Goal: Information Seeking & Learning: Learn about a topic

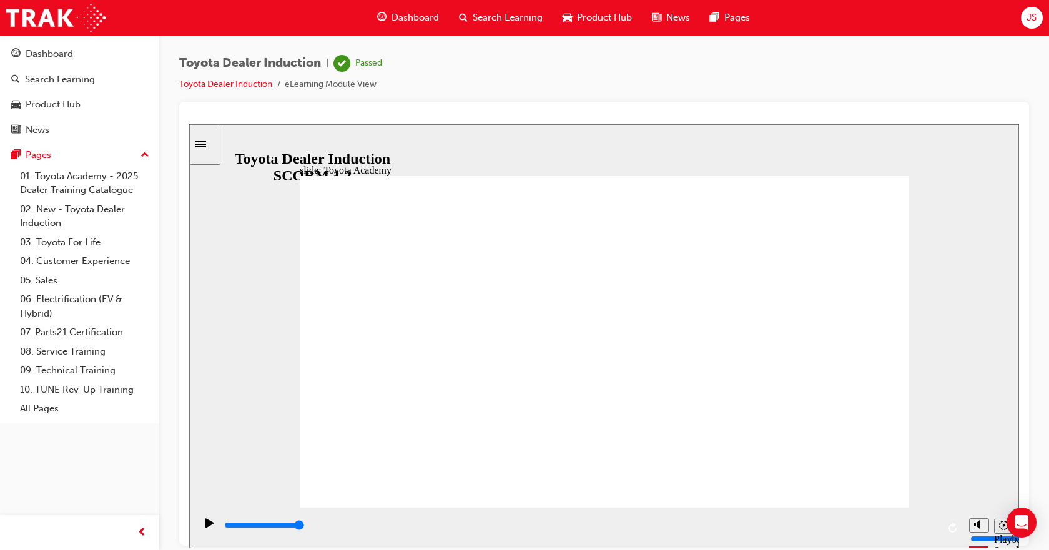
click at [423, 18] on span "Dashboard" at bounding box center [414, 18] width 47 height 14
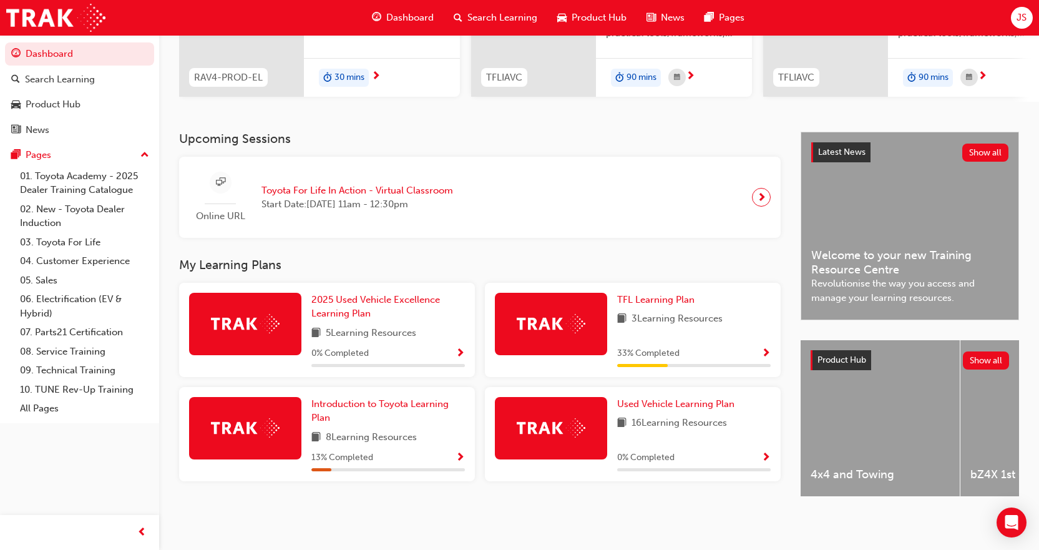
scroll to position [196, 0]
click at [417, 398] on span "Introduction to Toyota Learning Plan" at bounding box center [379, 411] width 137 height 26
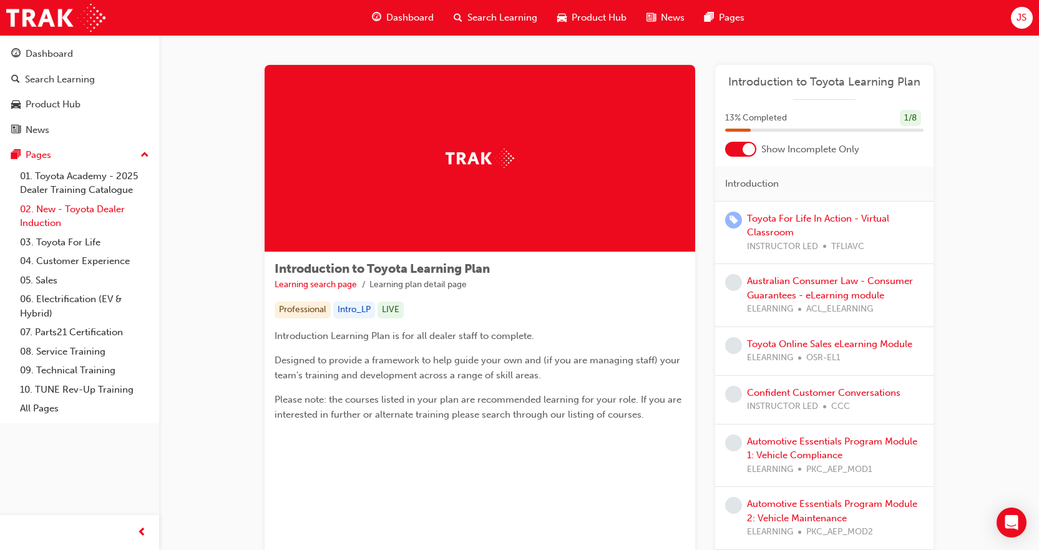
click at [49, 206] on link "02. New - Toyota Dealer Induction" at bounding box center [84, 216] width 139 height 33
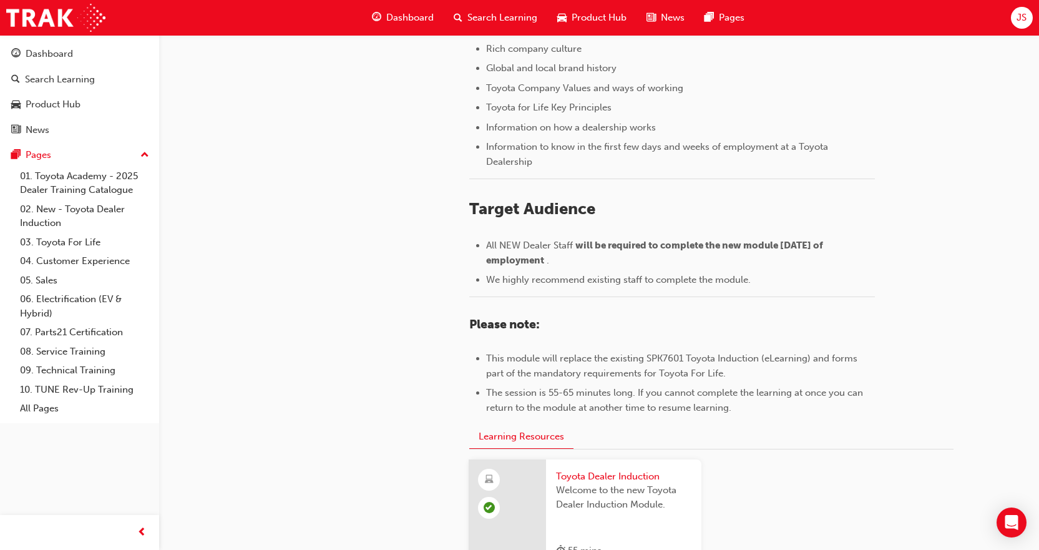
scroll to position [568, 0]
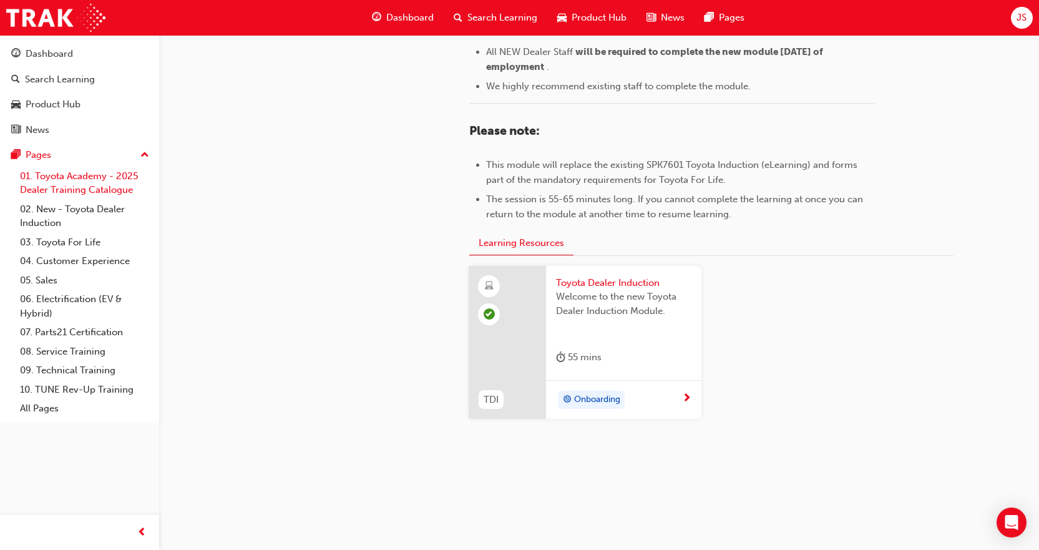
click at [72, 180] on link "01. Toyota Academy - 2025 Dealer Training Catalogue" at bounding box center [84, 183] width 139 height 33
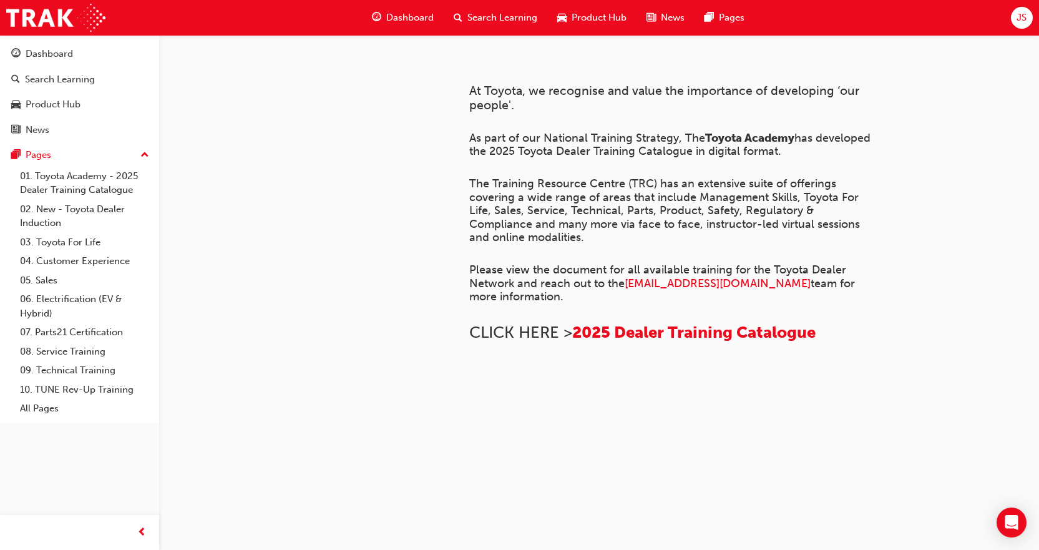
scroll to position [61, 0]
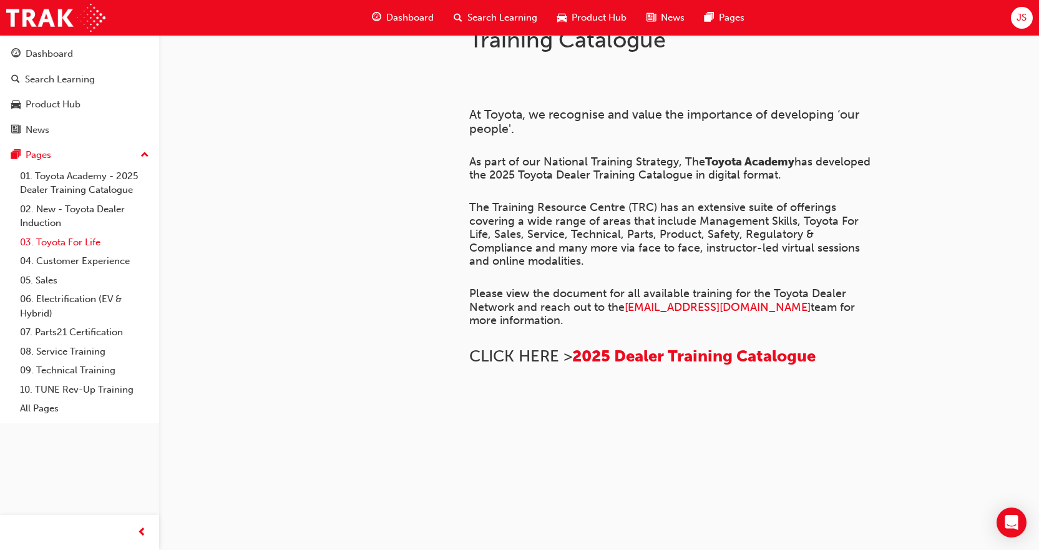
click at [72, 241] on link "03. Toyota For Life" at bounding box center [84, 242] width 139 height 19
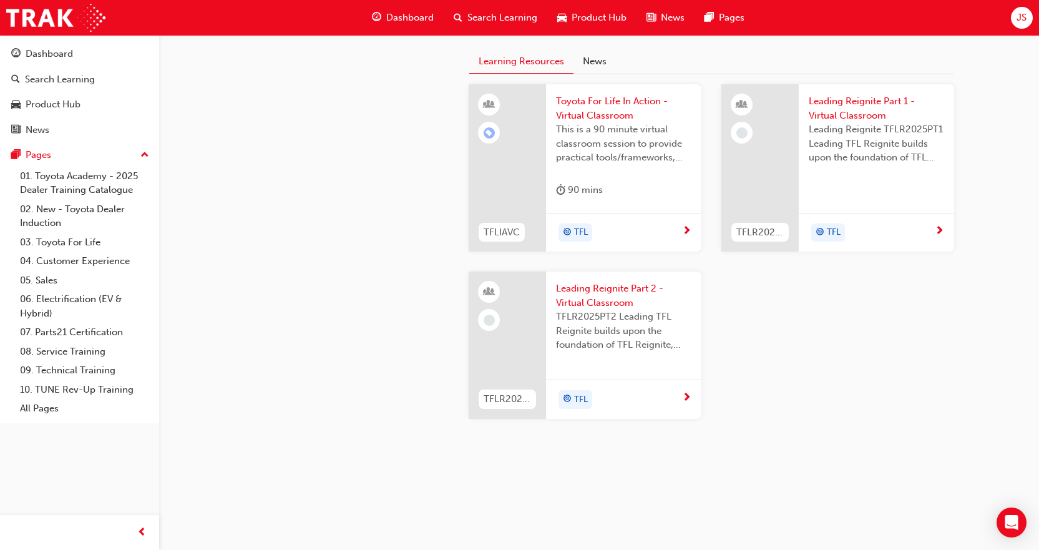
scroll to position [1346, 0]
click at [47, 288] on link "05. Sales" at bounding box center [84, 280] width 139 height 19
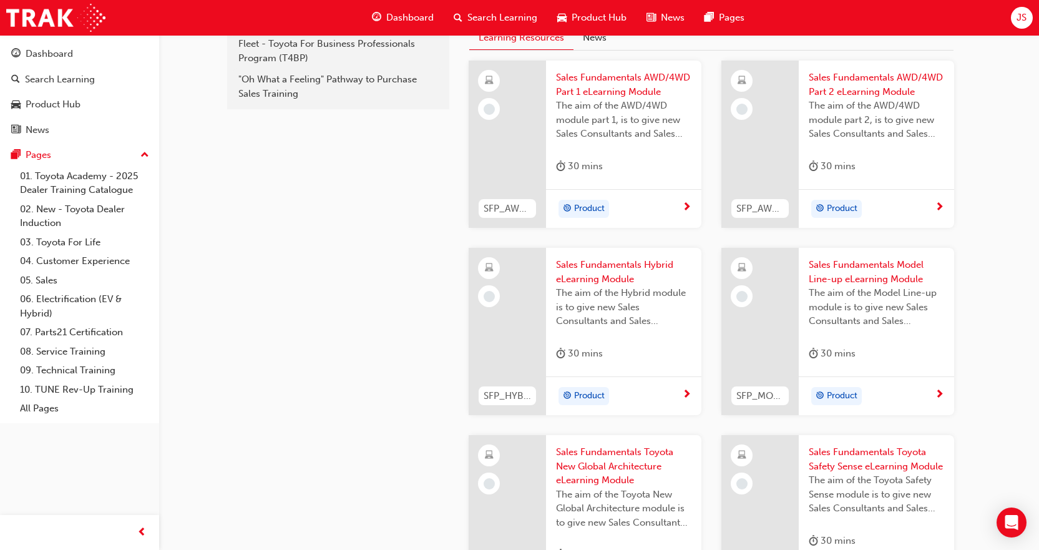
scroll to position [187, 0]
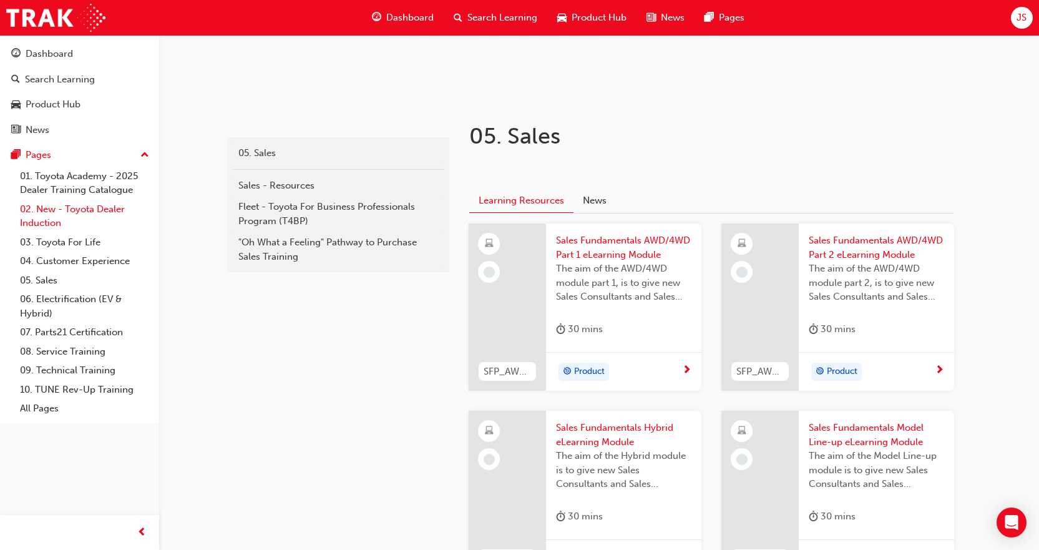
click at [66, 206] on link "02. New - Toyota Dealer Induction" at bounding box center [84, 216] width 139 height 33
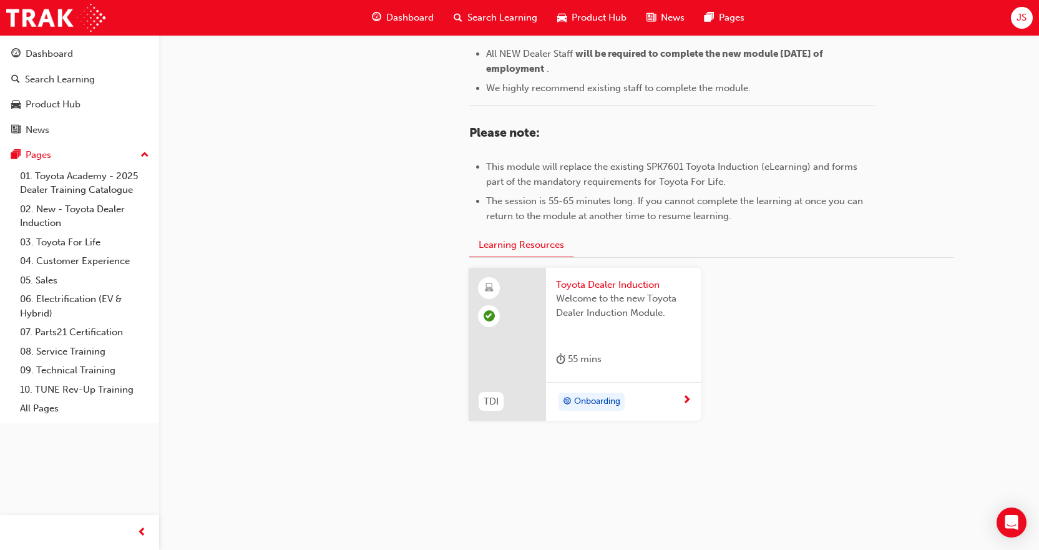
scroll to position [568, 0]
click at [53, 238] on link "03. Toyota For Life" at bounding box center [84, 242] width 139 height 19
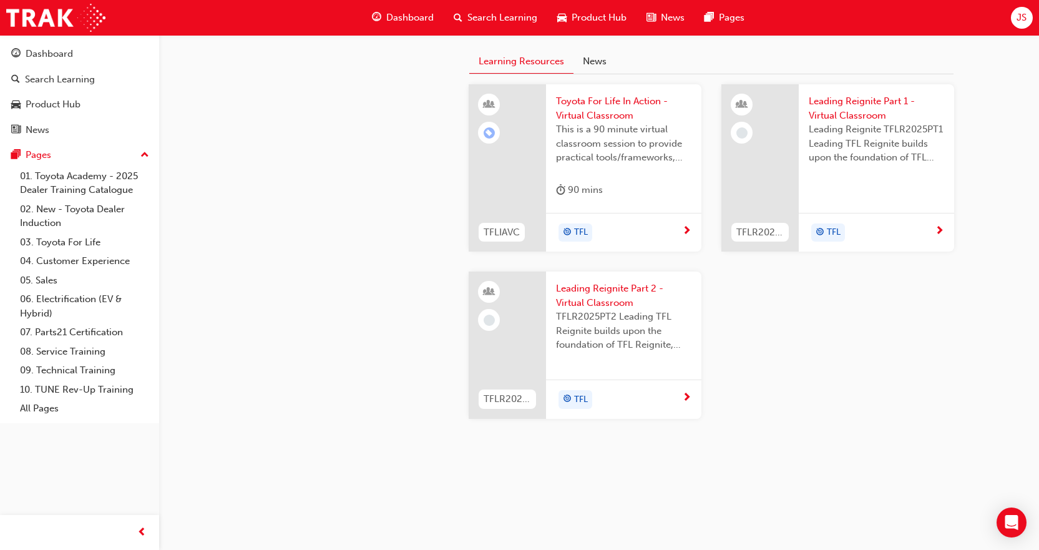
scroll to position [1346, 0]
click at [93, 265] on link "04. Customer Experience" at bounding box center [84, 261] width 139 height 19
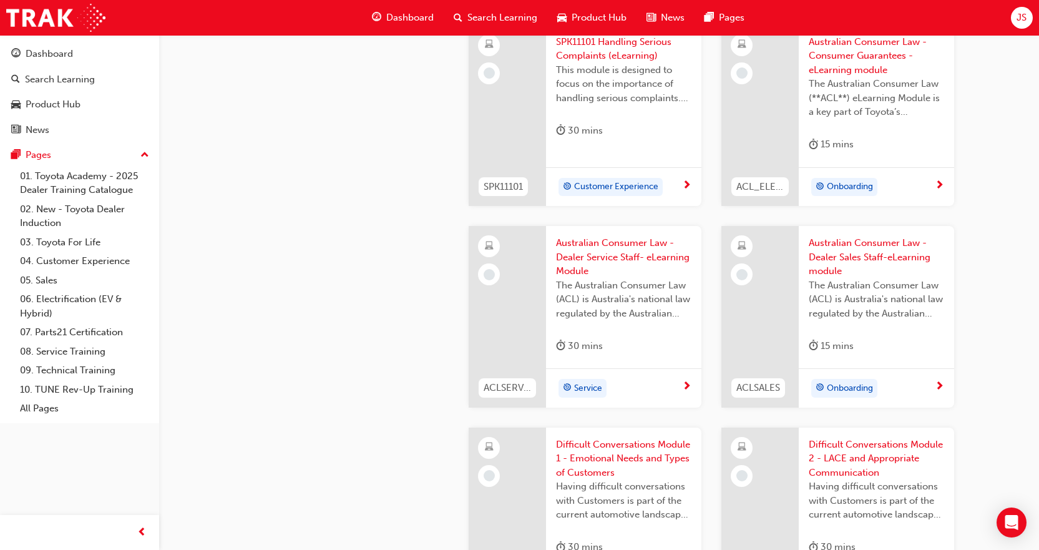
scroll to position [999, 0]
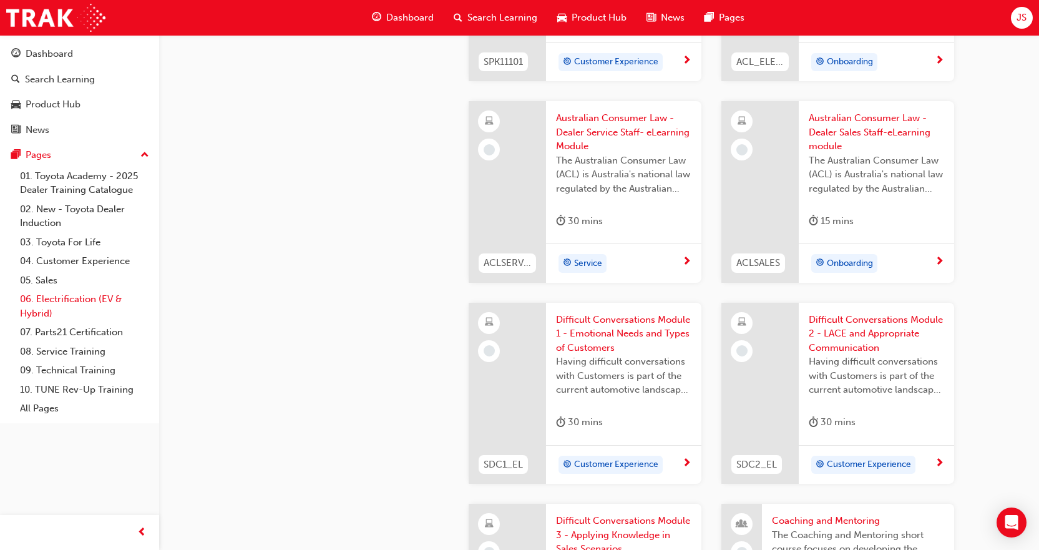
click at [98, 298] on link "06. Electrification (EV & Hybrid)" at bounding box center [84, 306] width 139 height 33
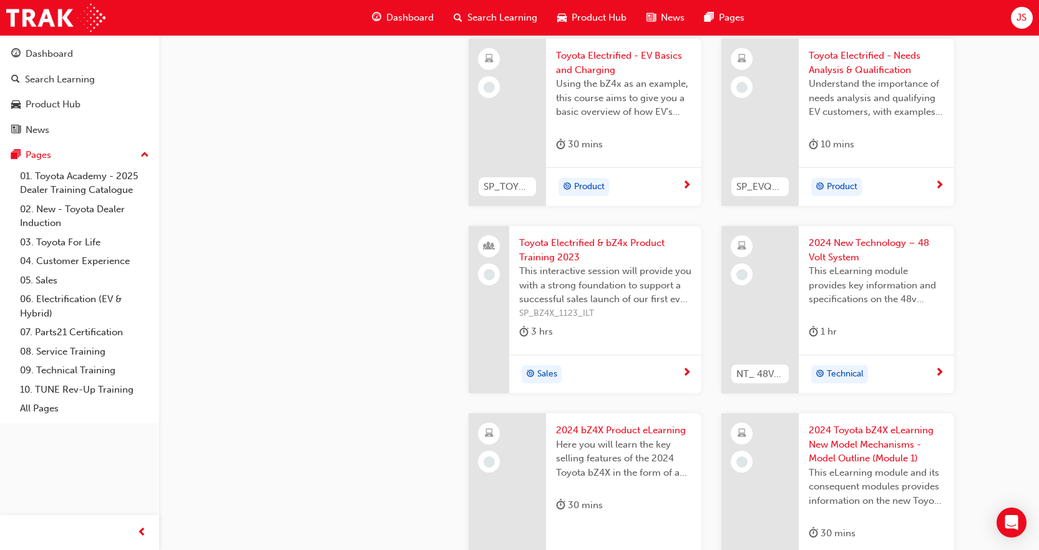
scroll to position [375, 0]
click at [843, 252] on span "2024 New Technology – 48 Volt System" at bounding box center [876, 247] width 135 height 28
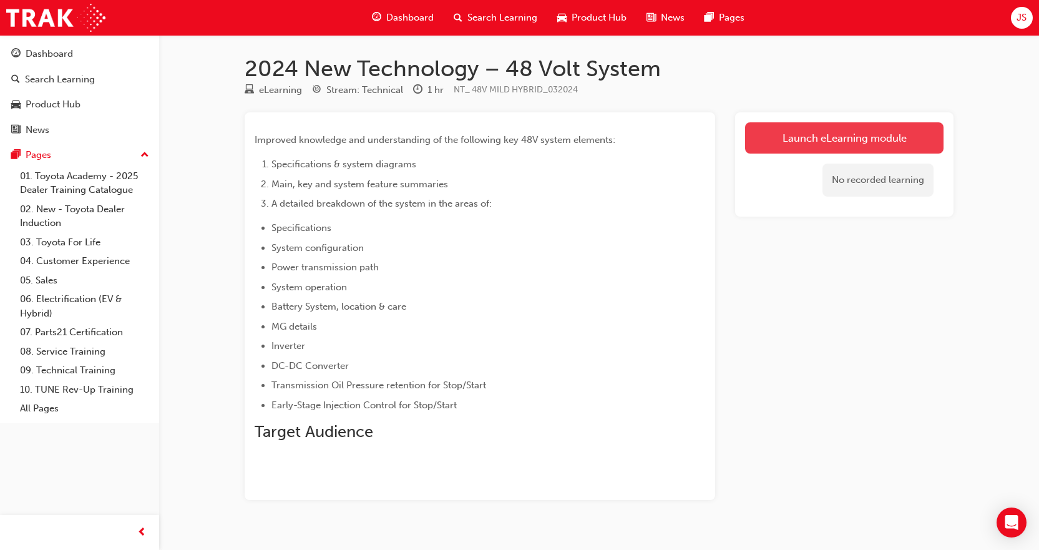
click at [812, 133] on link "Launch eLearning module" at bounding box center [844, 137] width 198 height 31
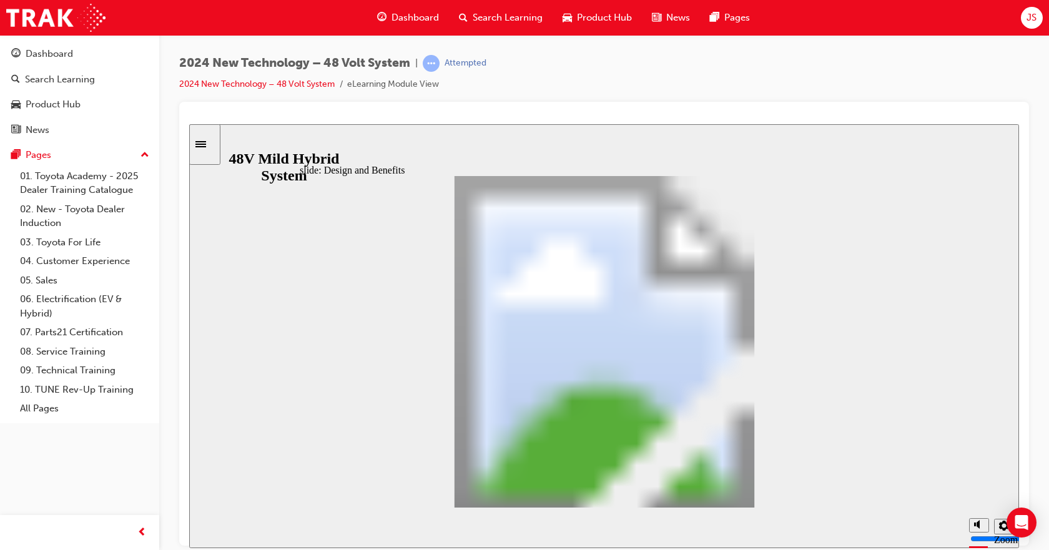
type input "5"
type input "8"
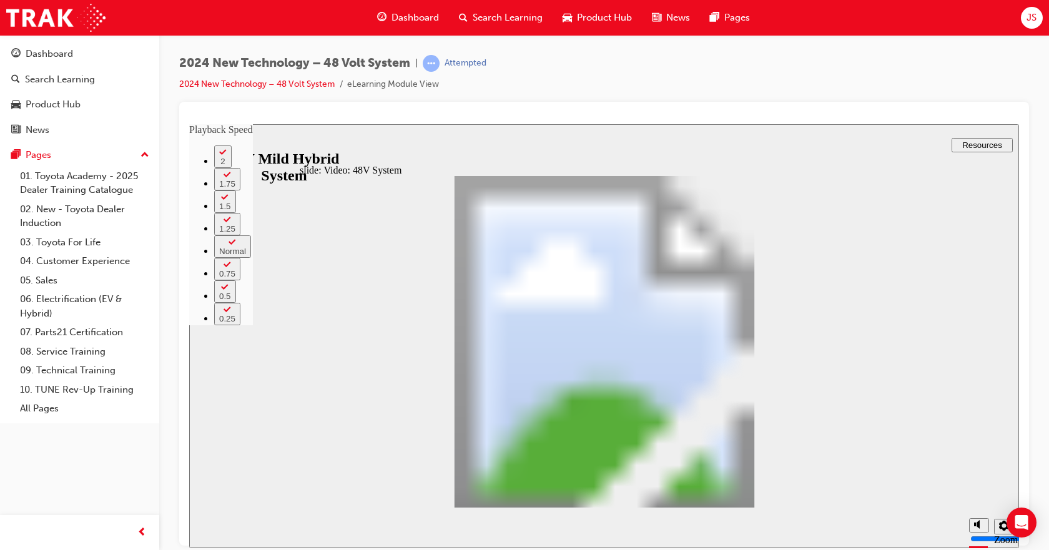
type input "5"
type input "8"
type input "5"
type input "8"
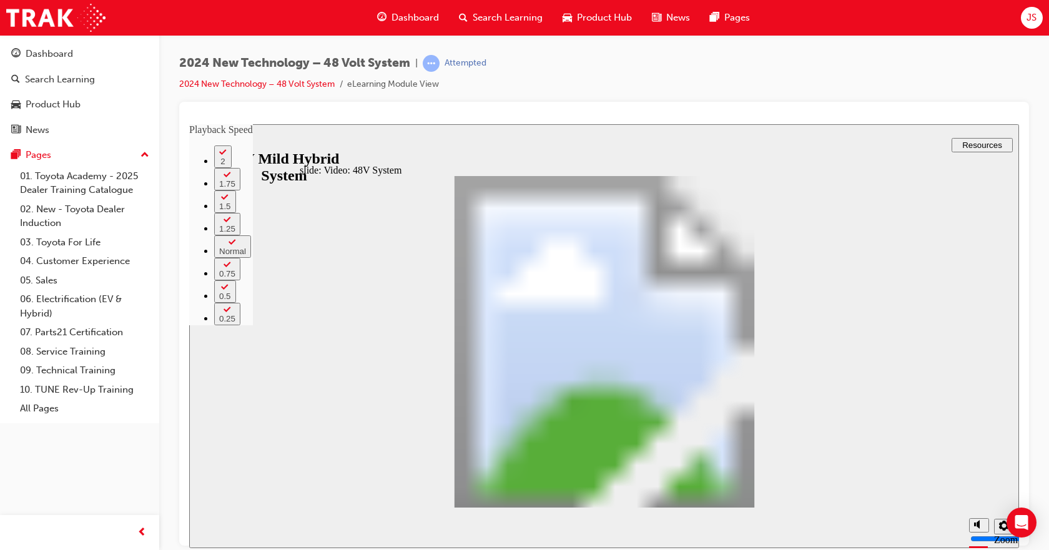
type input "8"
type input "5"
type input "8"
type input "9"
type input "5"
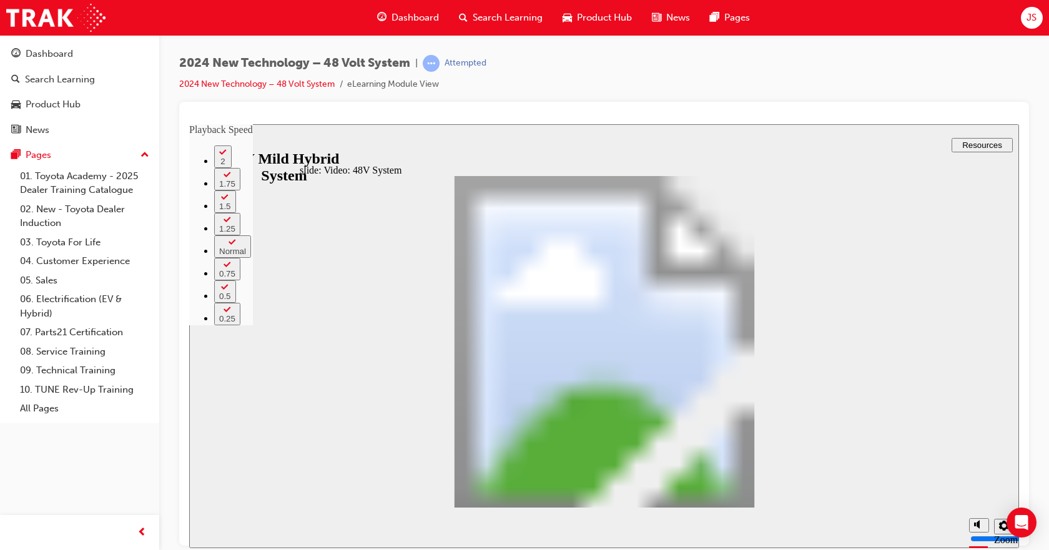
type input "9"
type input "10"
type input "5"
type input "10"
drag, startPoint x: 685, startPoint y: 403, endPoint x: 685, endPoint y: 389, distance: 13.1
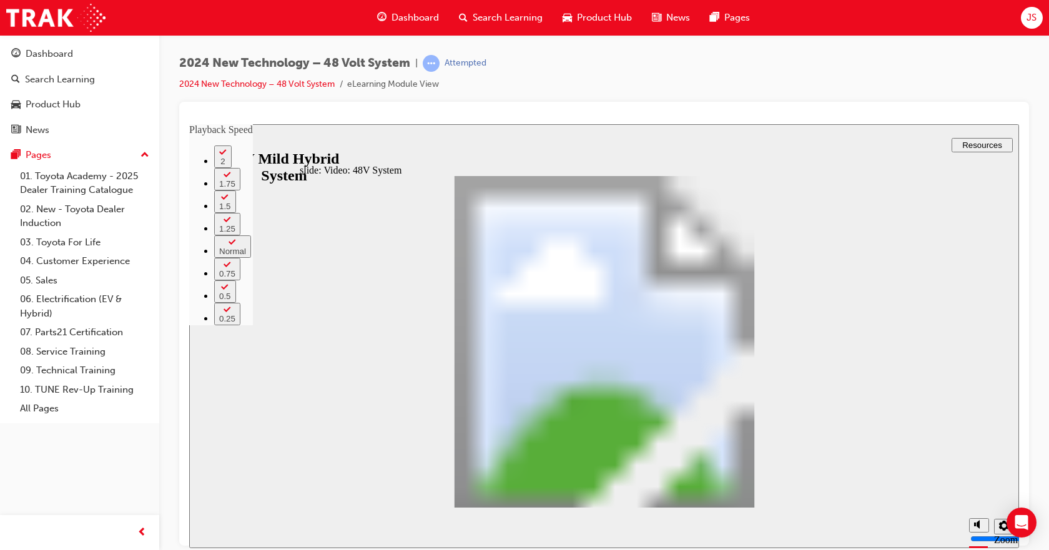
type input "305"
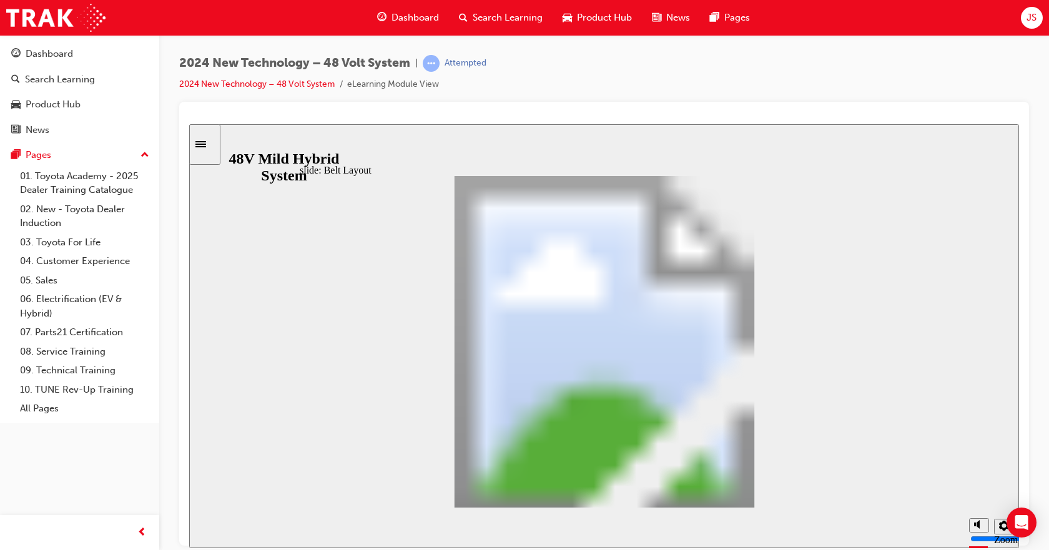
drag, startPoint x: 621, startPoint y: 378, endPoint x: 617, endPoint y: 406, distance: 29.0
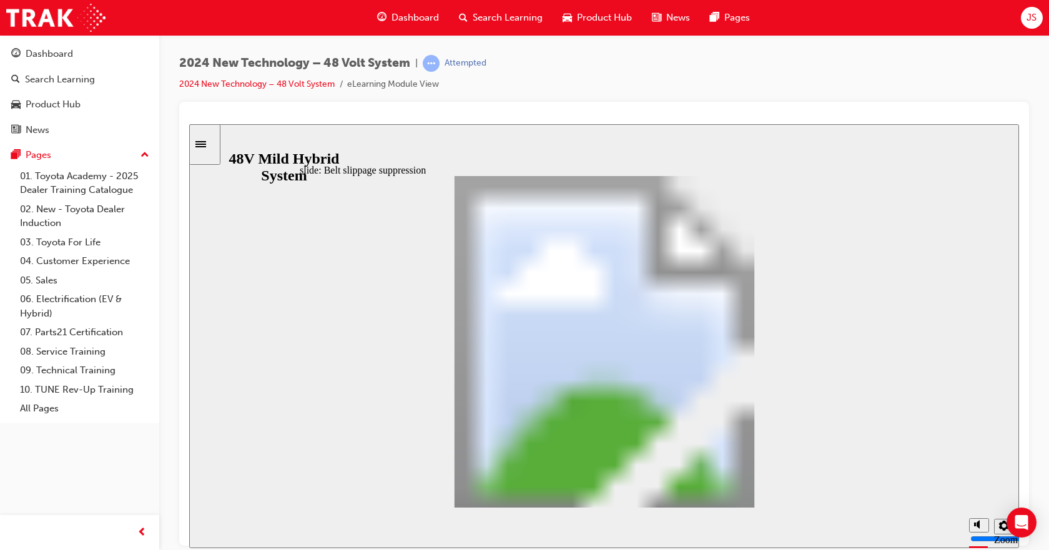
click at [939, 353] on div "slide: Stopper Design 2 Arm Belt Tensioner: Stopper Design Oval 1 When the MG m…" at bounding box center [604, 336] width 830 height 424
